Goal: Task Accomplishment & Management: Manage account settings

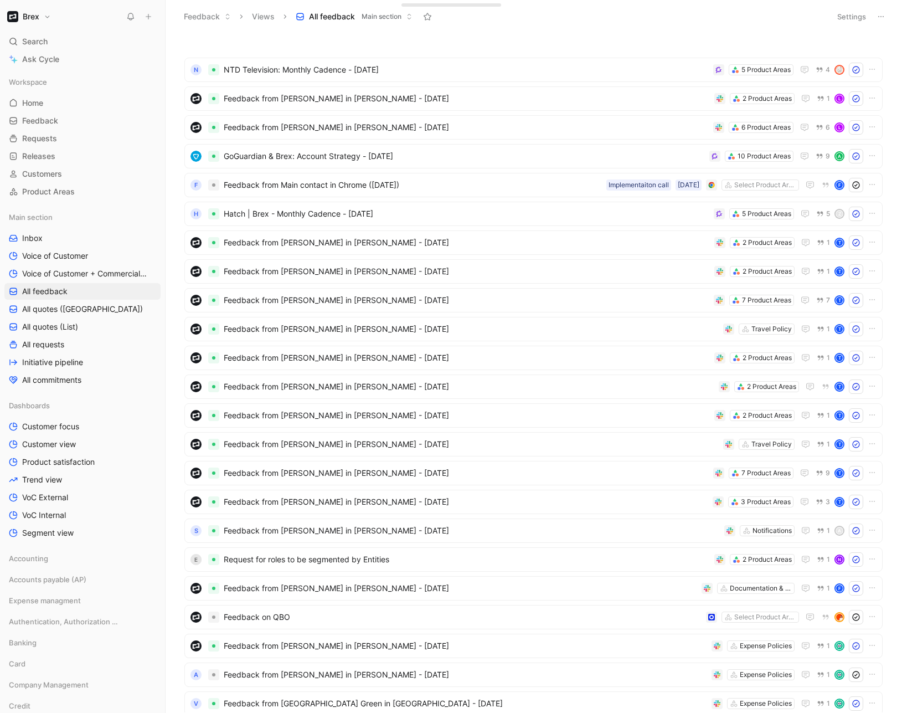
click at [39, 18] on h1 "Brex" at bounding box center [31, 17] width 17 height 10
click at [69, 117] on div "Workspace settings G then S" at bounding box center [75, 114] width 136 height 18
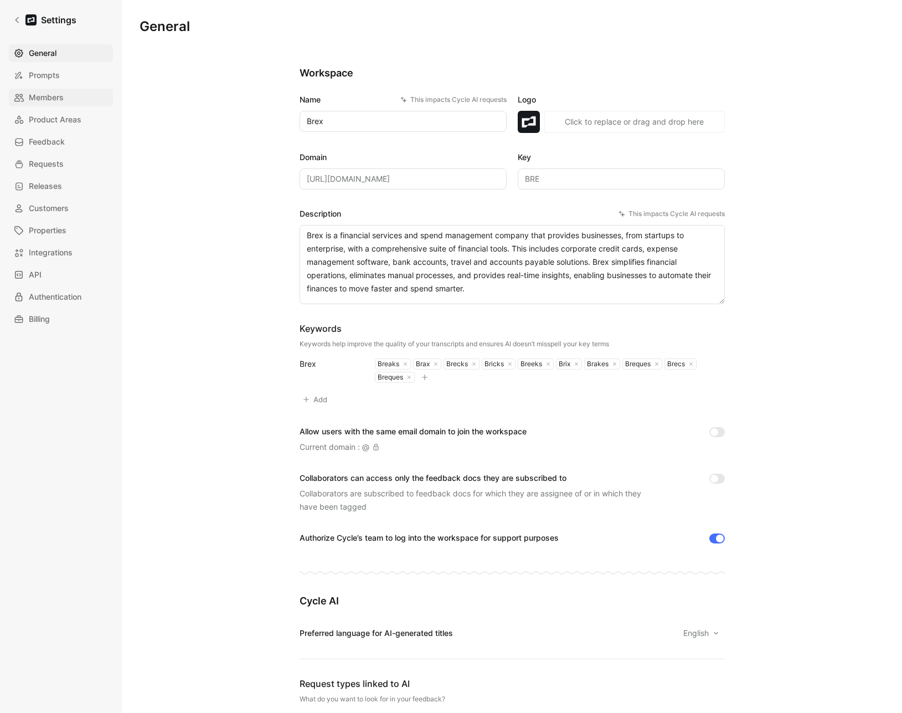
click at [55, 98] on span "Members" at bounding box center [46, 97] width 35 height 13
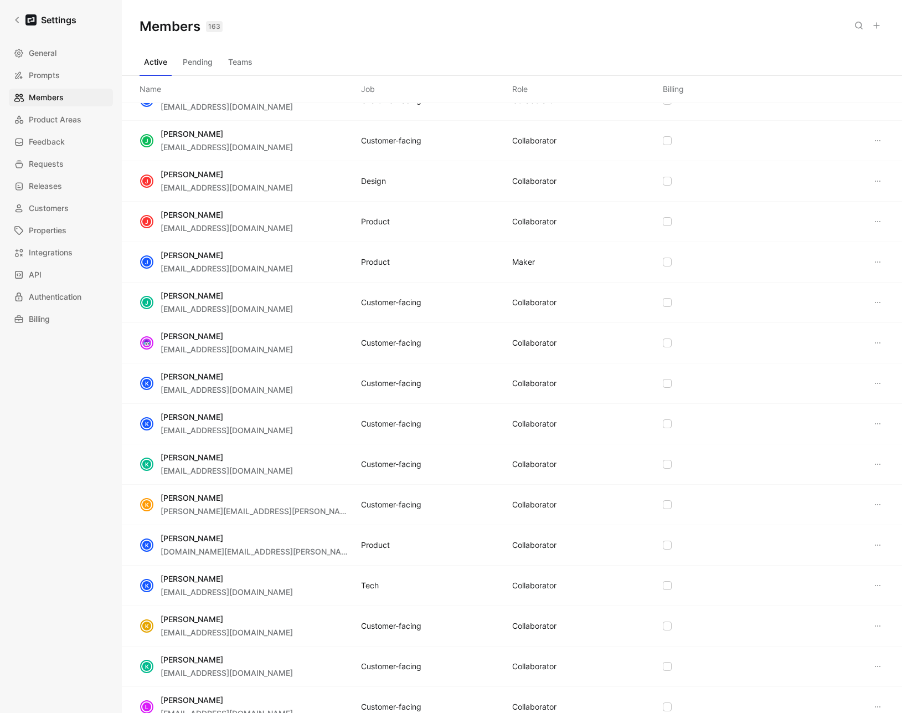
scroll to position [2179, 0]
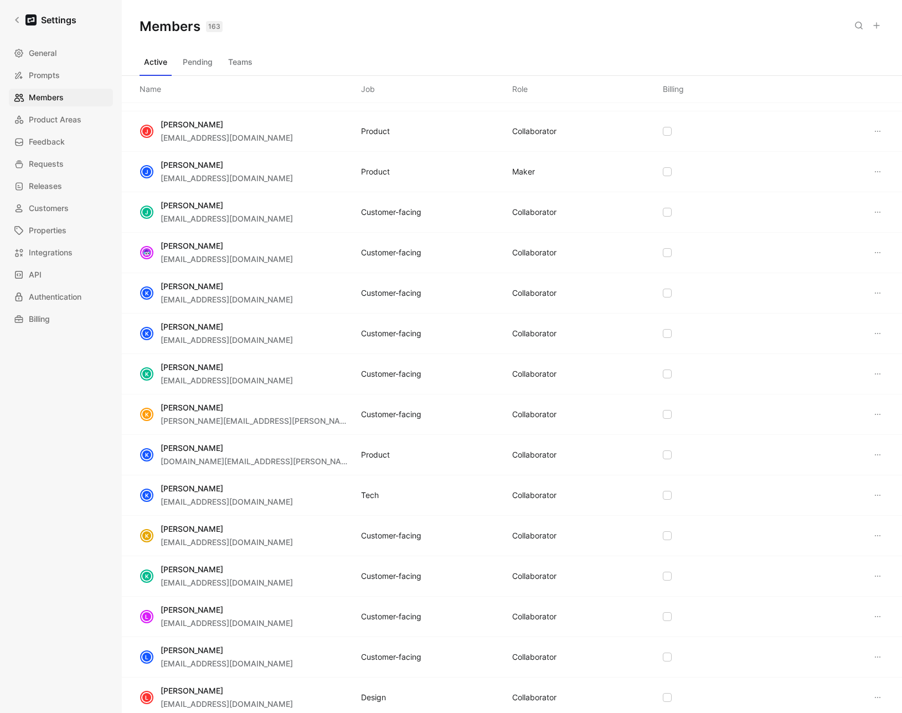
click at [240, 61] on button "Teams" at bounding box center [240, 62] width 33 height 18
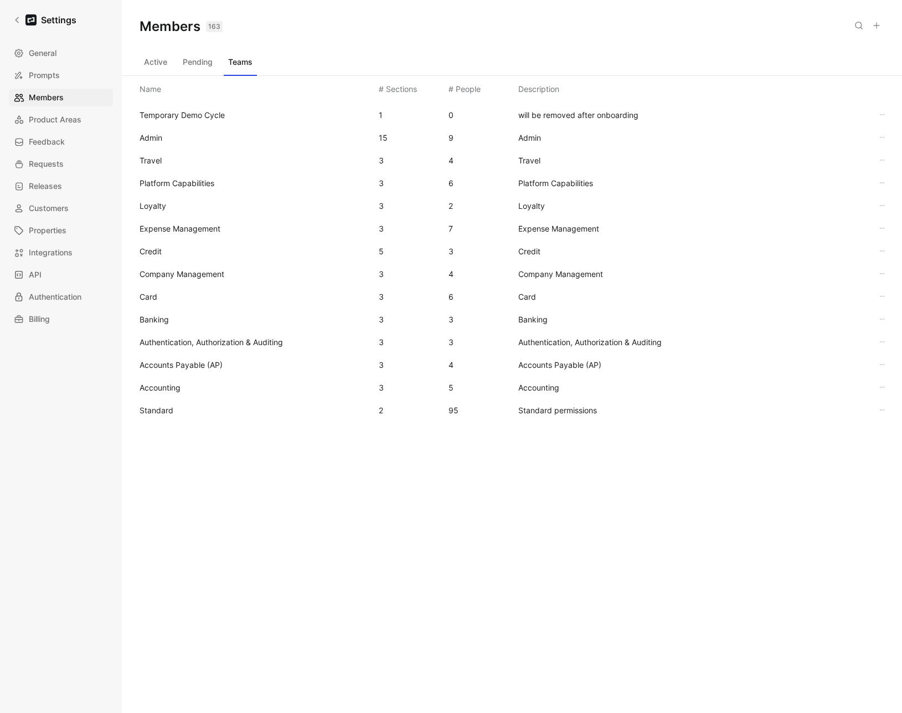
click at [168, 409] on span "Standard" at bounding box center [157, 409] width 34 height 9
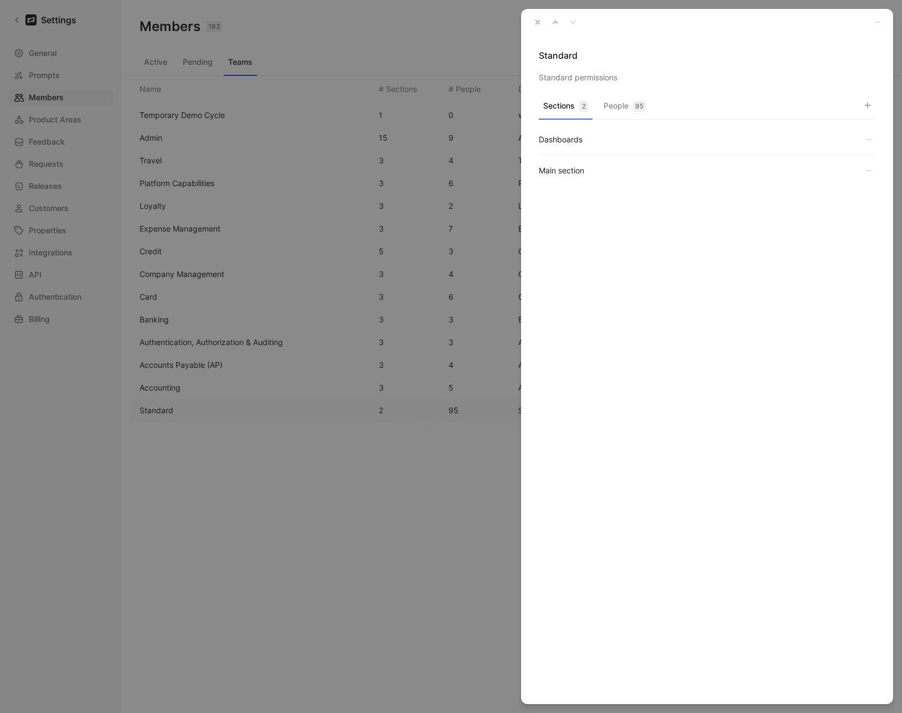
click at [630, 101] on button "People 95" at bounding box center [624, 109] width 51 height 22
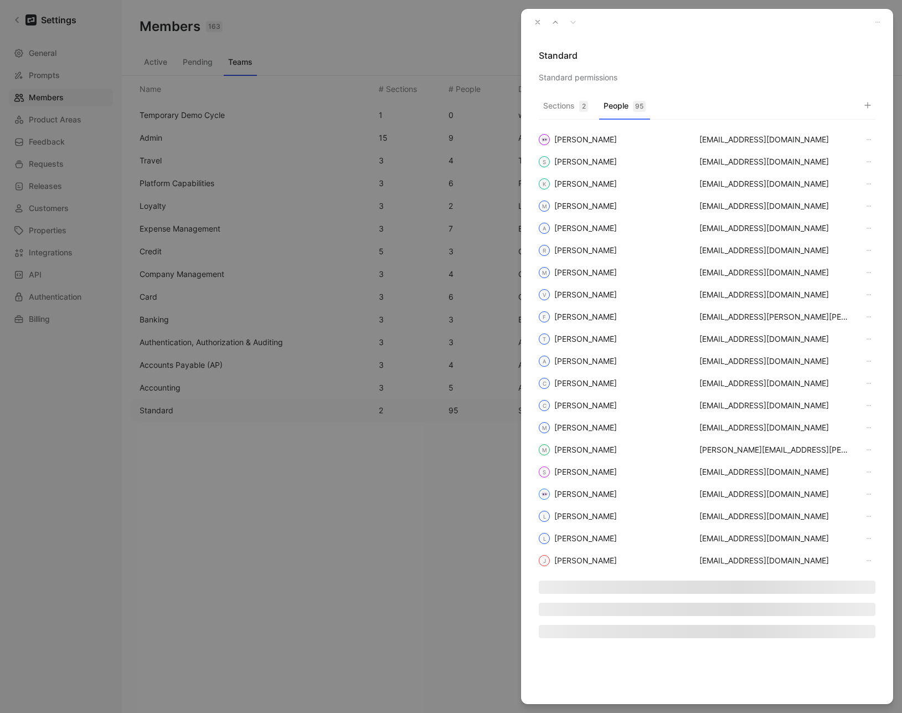
click at [865, 103] on icon "button" at bounding box center [868, 105] width 9 height 9
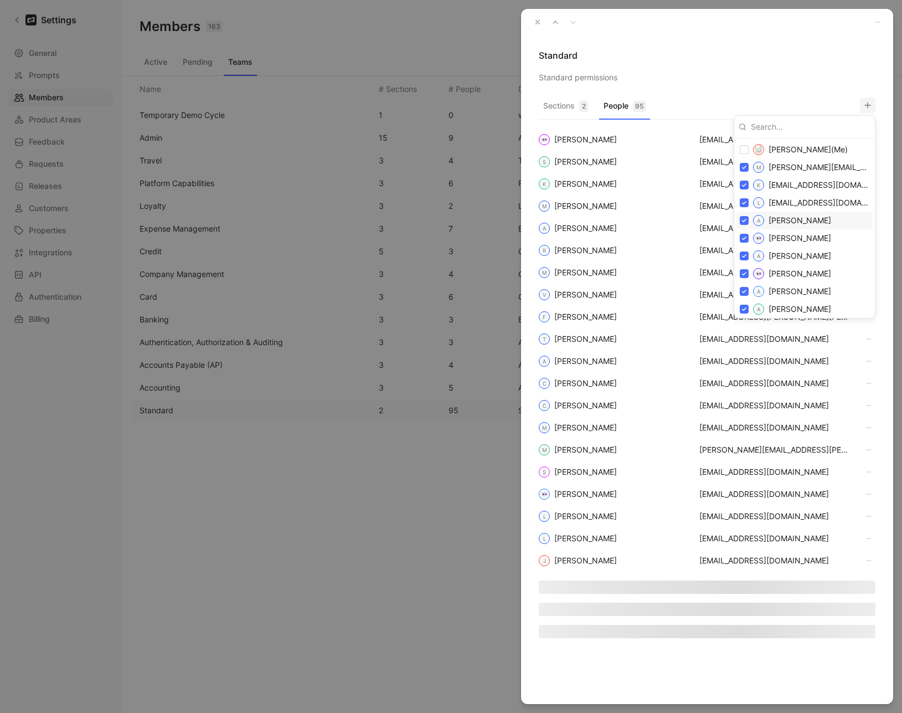
type input "y"
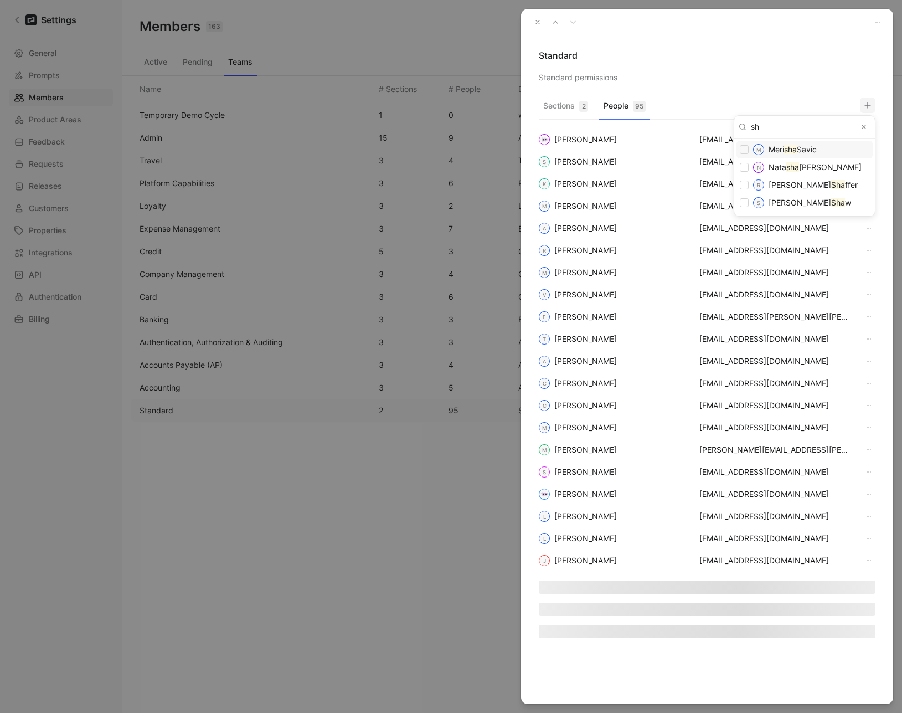
type input "s"
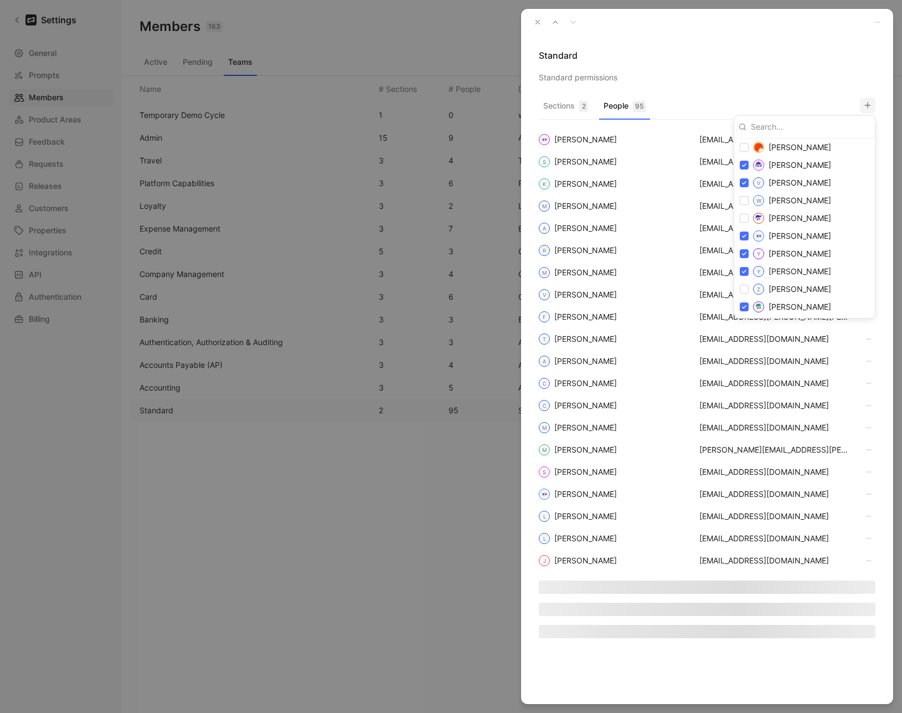
scroll to position [1972, 0]
click at [537, 20] on div at bounding box center [451, 356] width 902 height 713
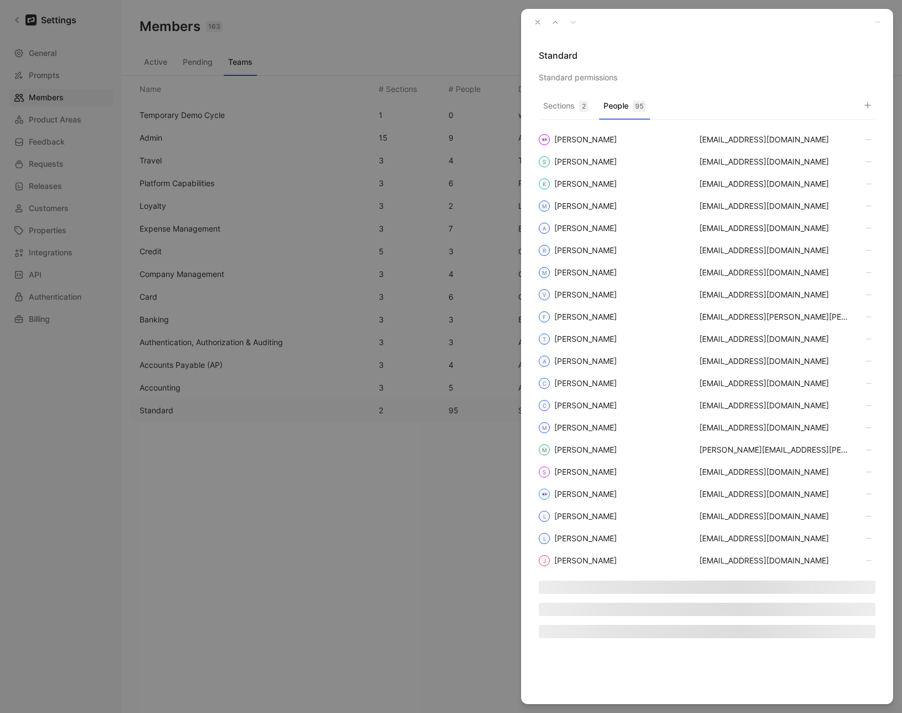
click at [537, 21] on icon "button" at bounding box center [538, 22] width 8 height 8
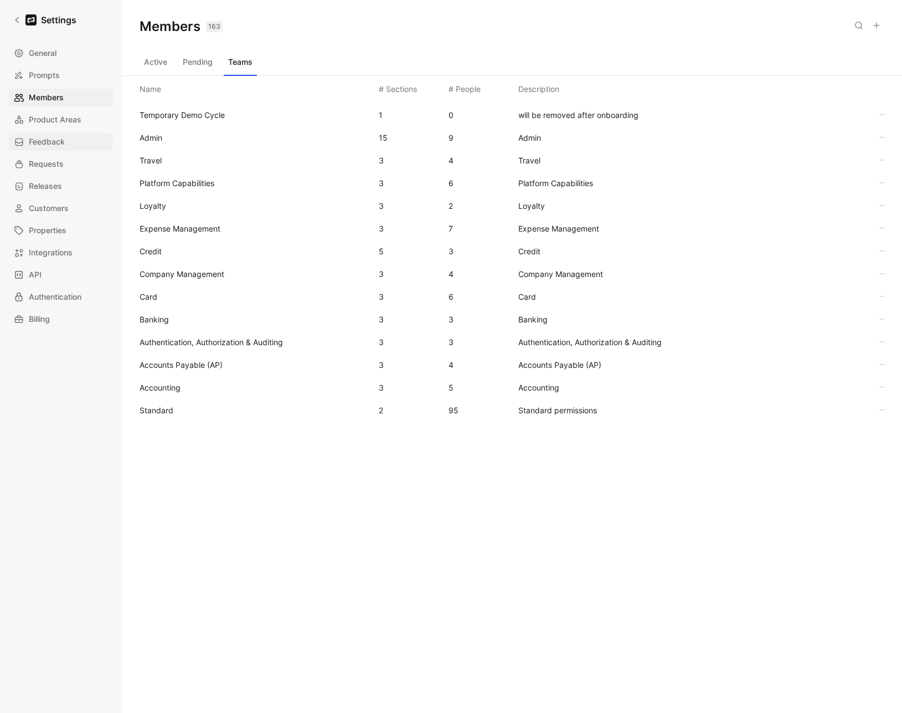
click at [41, 149] on link "Feedback" at bounding box center [61, 142] width 104 height 18
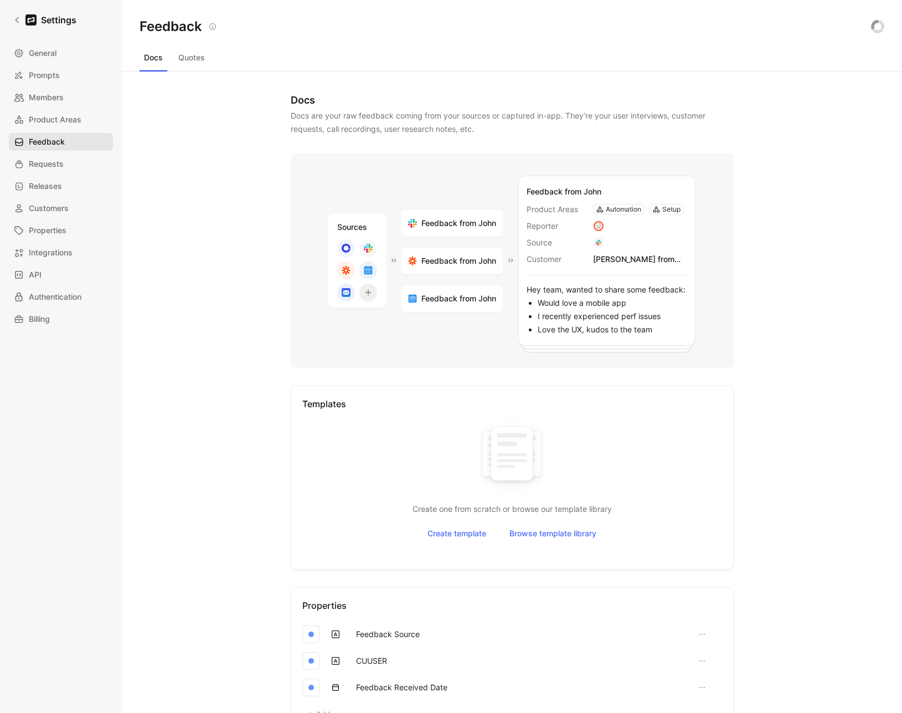
click at [40, 144] on span "Feedback" at bounding box center [47, 141] width 36 height 13
click at [17, 22] on icon at bounding box center [17, 20] width 8 height 8
